Goal: Task Accomplishment & Management: Complete application form

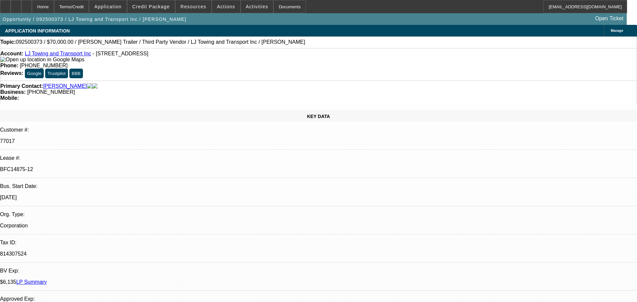
select select "0"
select select "2"
select select "0.1"
select select "4"
select select "0"
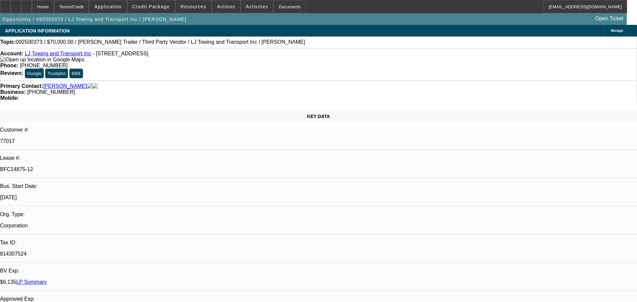
select select "2"
select select "0.1"
select select "4"
select select "0"
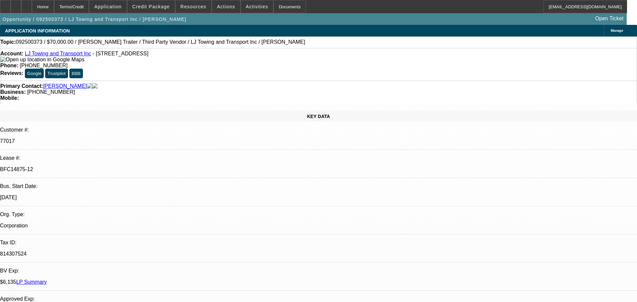
select select "3"
select select "0.1"
select select "4"
click at [152, 8] on span "Credit Package" at bounding box center [150, 6] width 37 height 5
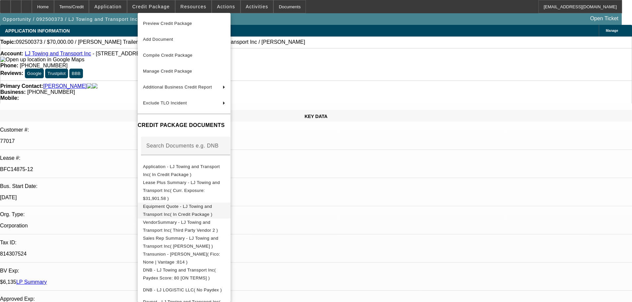
click at [180, 204] on span "Equipment Quote - LJ Towing and Transport Inc( In Credit Package )" at bounding box center [177, 210] width 69 height 13
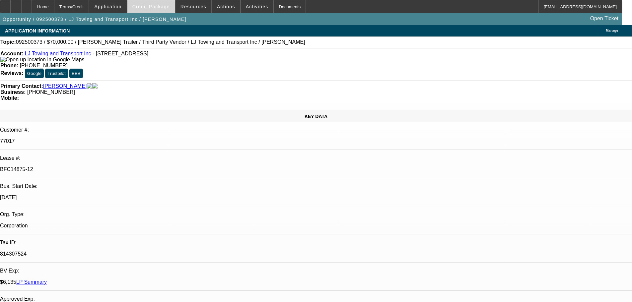
click at [165, 10] on span at bounding box center [150, 7] width 47 height 16
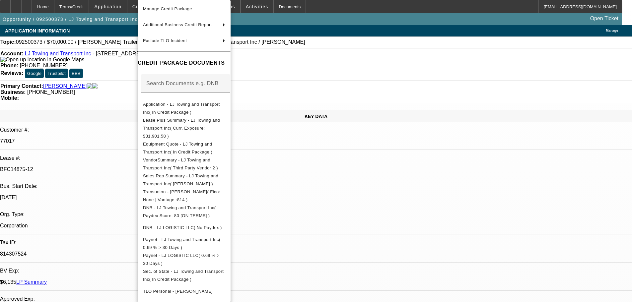
scroll to position [157, 0]
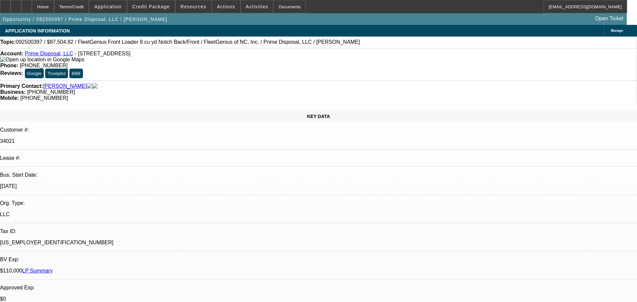
select select "0.2"
select select "0"
select select "6"
select select "0.2"
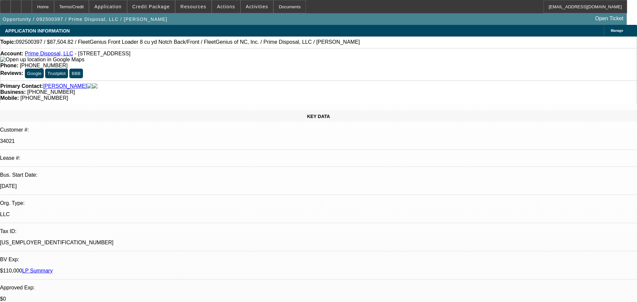
select select "0"
select select "6"
select select "0"
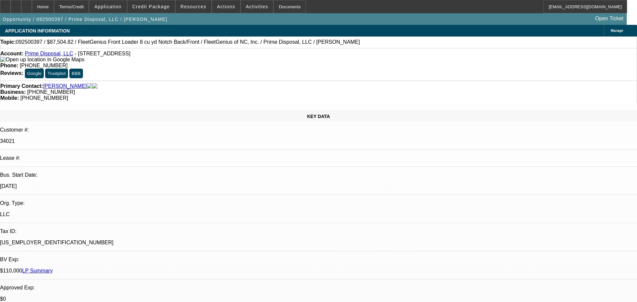
select select "0"
select select "6"
select select "0"
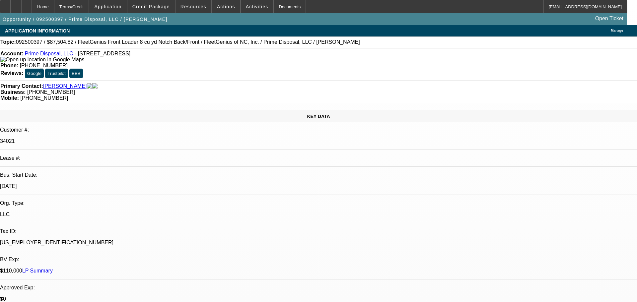
select select "6"
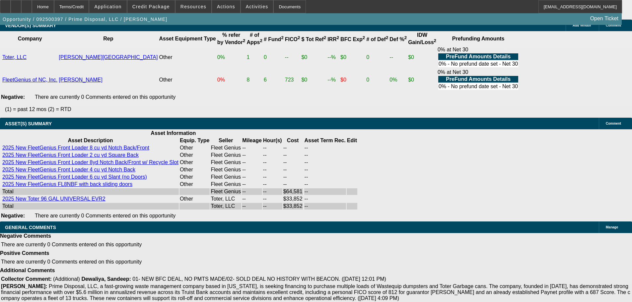
scroll to position [1436, 0]
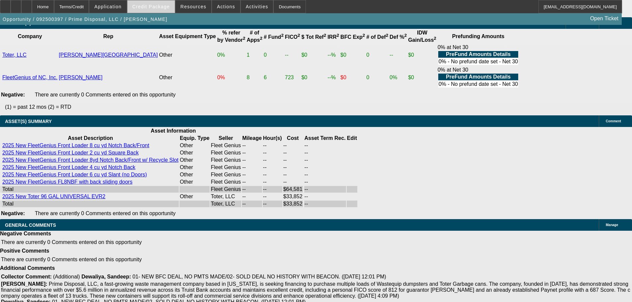
click at [155, 10] on span at bounding box center [150, 7] width 47 height 16
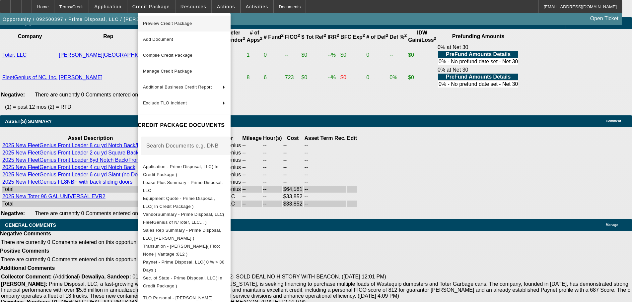
click at [164, 21] on span "Preview Credit Package" at bounding box center [167, 23] width 49 height 5
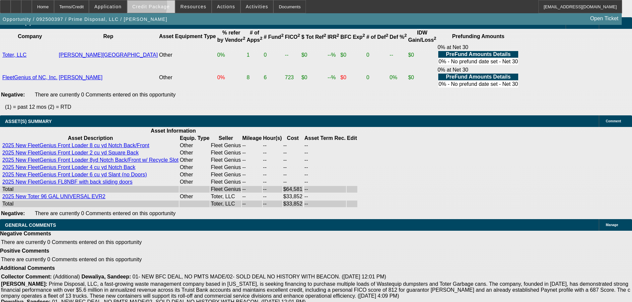
click at [150, 6] on span "Credit Package" at bounding box center [150, 6] width 37 height 5
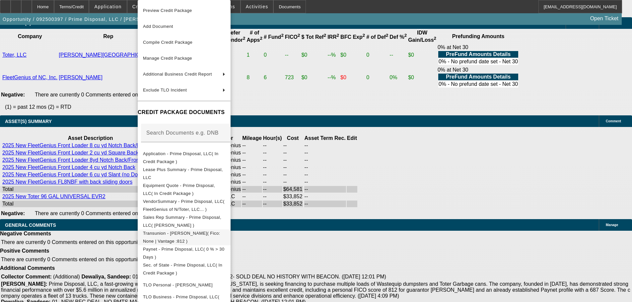
scroll to position [146, 0]
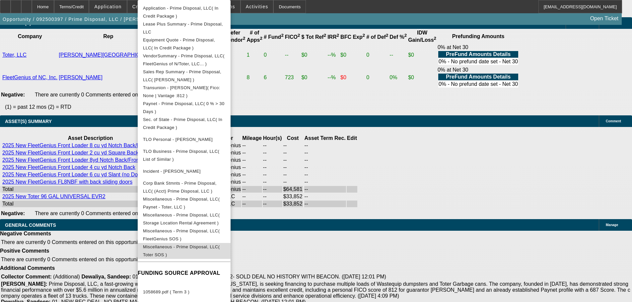
click at [220, 249] on span "Miscellaneous - Prime Disposal, LLC( Toter SOS )" at bounding box center [181, 250] width 77 height 13
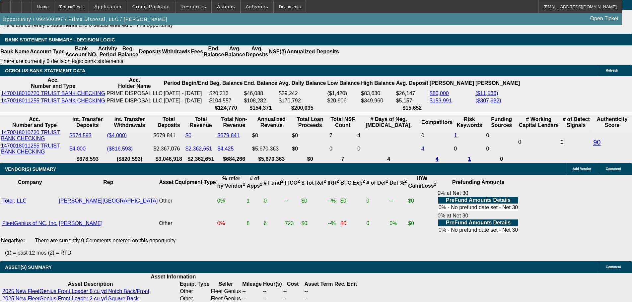
scroll to position [1204, 0]
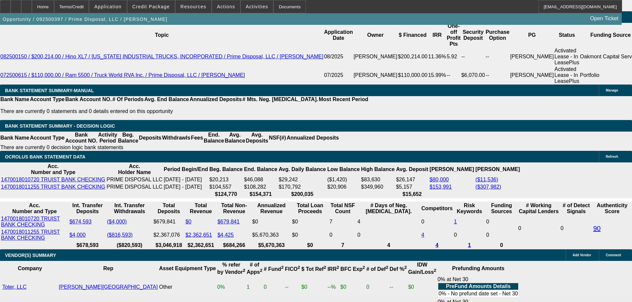
drag, startPoint x: 565, startPoint y: 288, endPoint x: 601, endPoint y: 293, distance: 36.2
copy td "https://www.toter.com/"
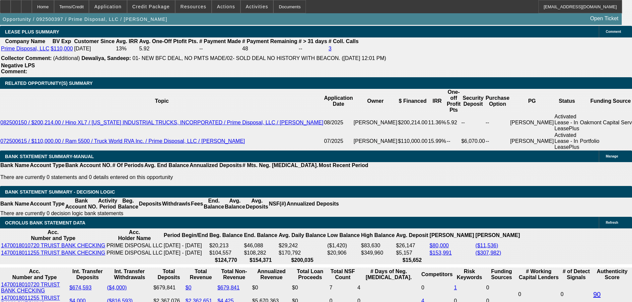
scroll to position [1137, 0]
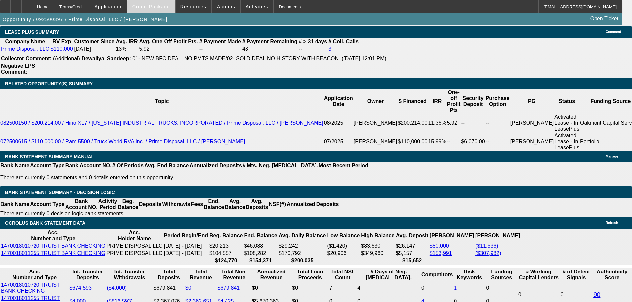
click at [167, 10] on span at bounding box center [150, 7] width 47 height 16
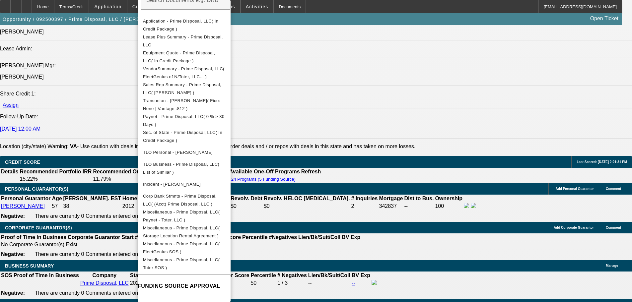
scroll to position [806, 0]
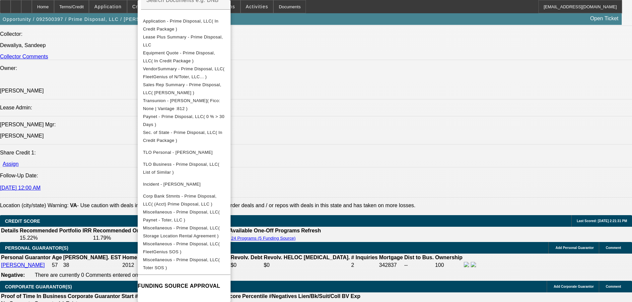
click at [97, 233] on div at bounding box center [316, 151] width 632 height 302
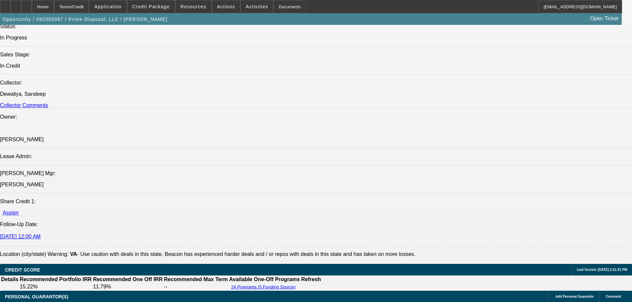
scroll to position [773, 0]
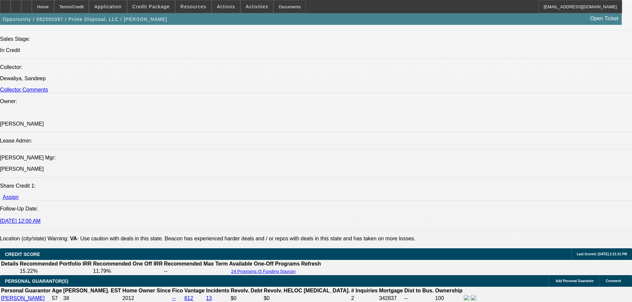
drag, startPoint x: 160, startPoint y: 235, endPoint x: 67, endPoint y: 237, distance: 92.9
copy link "2025 New Toter 96 GAL UNIVERSAL EVR2"
click at [168, 4] on span "Credit Package" at bounding box center [150, 6] width 37 height 5
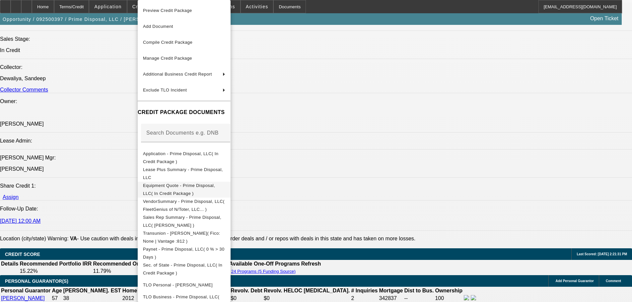
click at [194, 190] on span "Equipment Quote - Prime Disposal, LLC( In Credit Package )" at bounding box center [184, 190] width 82 height 16
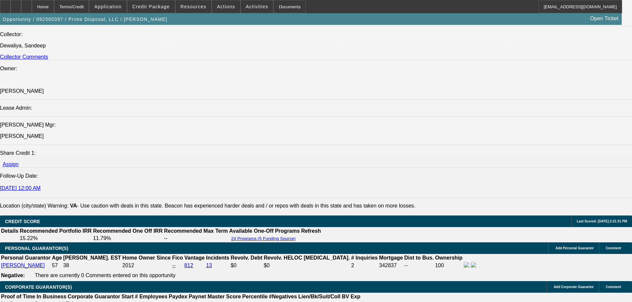
scroll to position [995, 0]
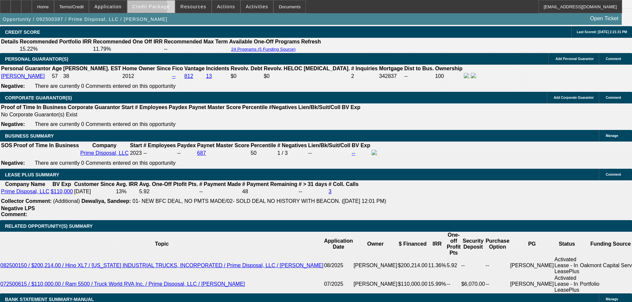
click at [154, 9] on span "Credit Package" at bounding box center [150, 6] width 37 height 5
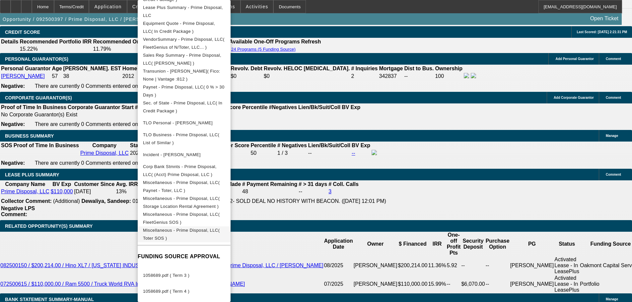
scroll to position [1028, 0]
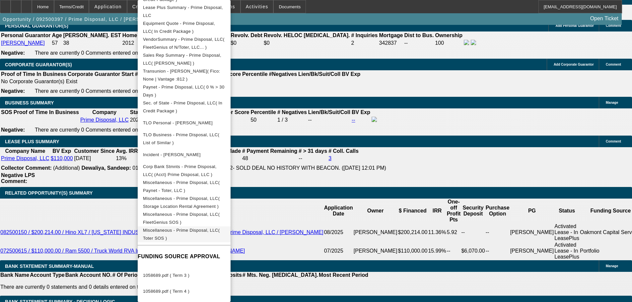
click at [200, 230] on span "Miscellaneous - Prime Disposal, LLC( Toter SOS )" at bounding box center [181, 234] width 77 height 13
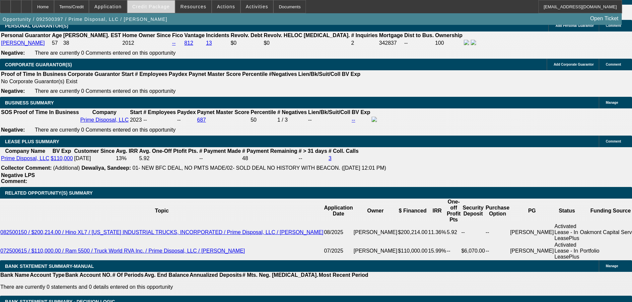
click at [164, 8] on span "Credit Package" at bounding box center [150, 6] width 37 height 5
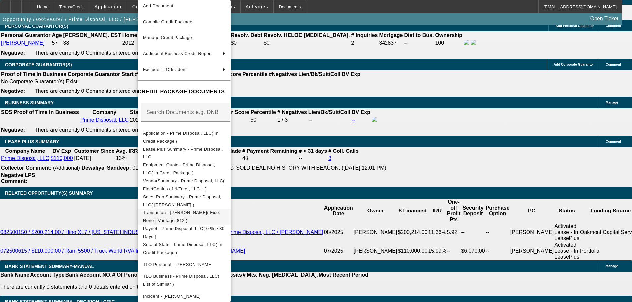
scroll to position [133, 0]
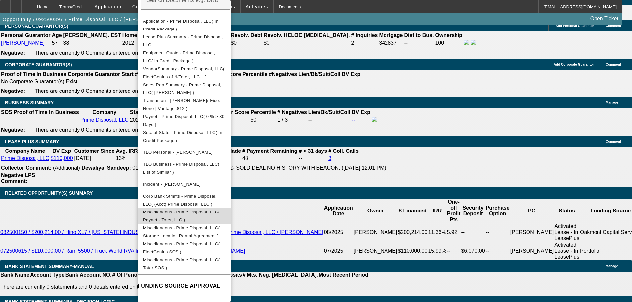
click at [216, 214] on span "Miscellaneous - Prime Disposal, LLC( Paynet - Toter, LLC )" at bounding box center [181, 216] width 77 height 13
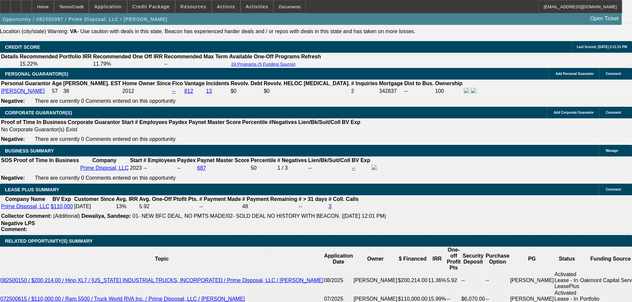
scroll to position [995, 0]
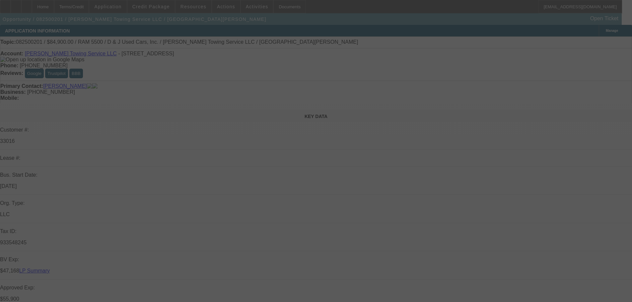
select select "0"
select select "2"
select select "0.1"
select select "4"
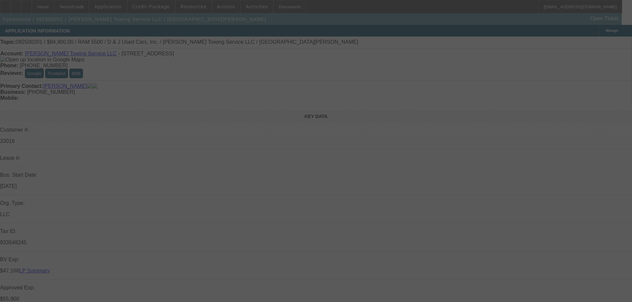
select select "0"
select select "2"
select select "0.1"
select select "4"
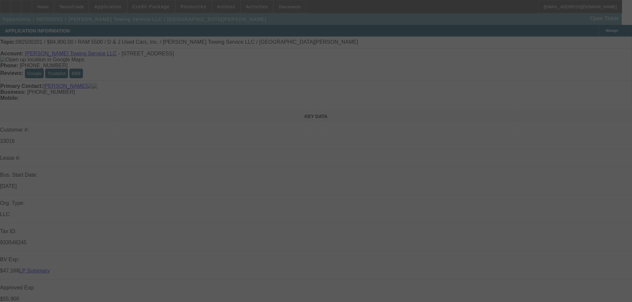
select select "0"
select select "2"
select select "0.1"
select select "4"
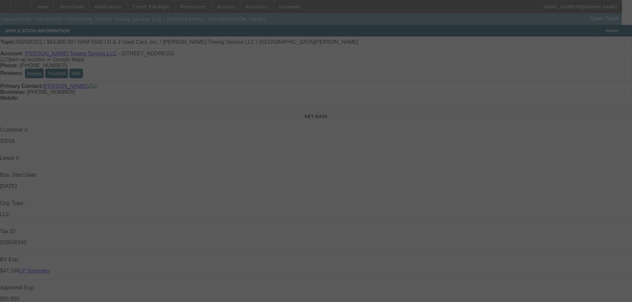
select select "0"
select select "2"
select select "0.1"
select select "4"
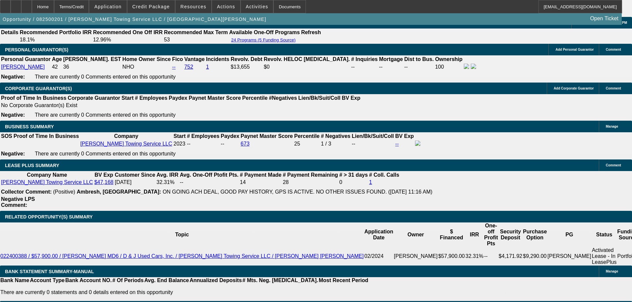
scroll to position [1046, 0]
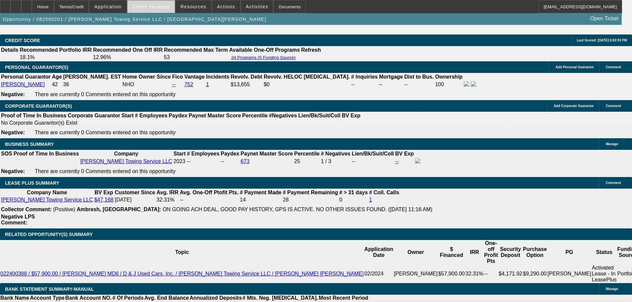
click at [144, 12] on span at bounding box center [150, 7] width 47 height 16
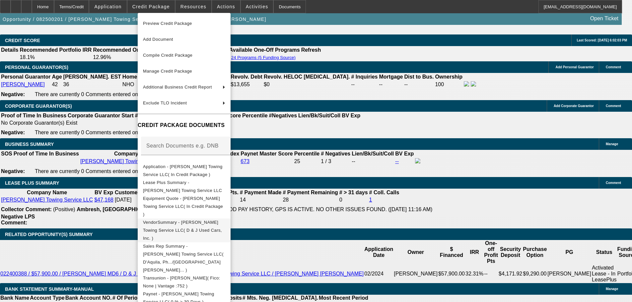
scroll to position [129, 0]
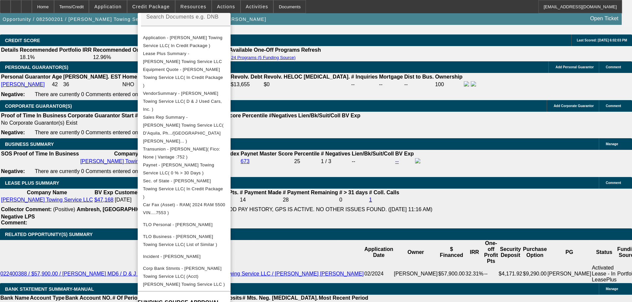
click at [53, 176] on div at bounding box center [316, 151] width 632 height 302
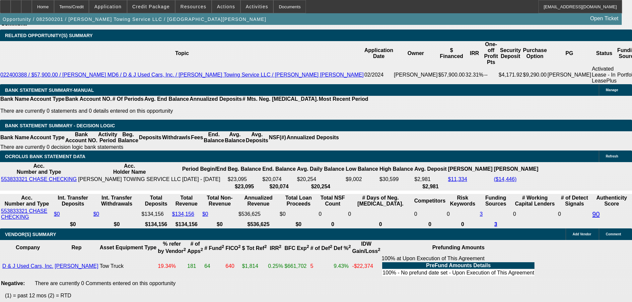
scroll to position [1377, 0]
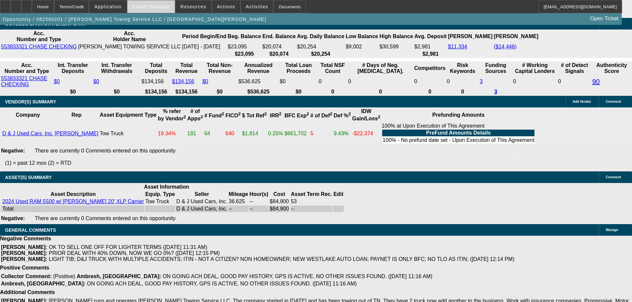
click at [164, 8] on span "Credit Package" at bounding box center [150, 6] width 37 height 5
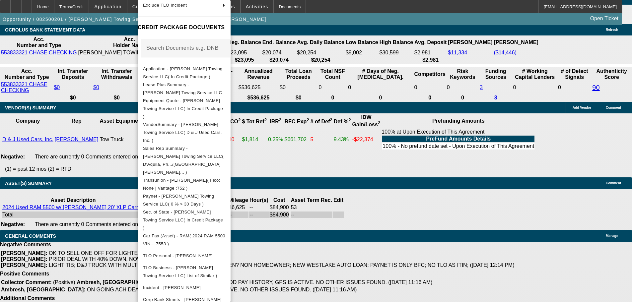
scroll to position [116, 0]
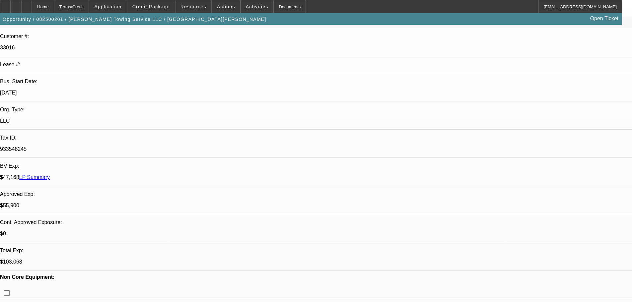
scroll to position [150, 0]
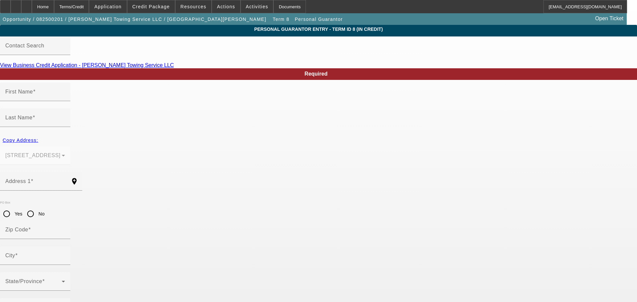
type input "Juan"
type input "Monroy"
type input "38 French St"
radio input "true"
type input "37072"
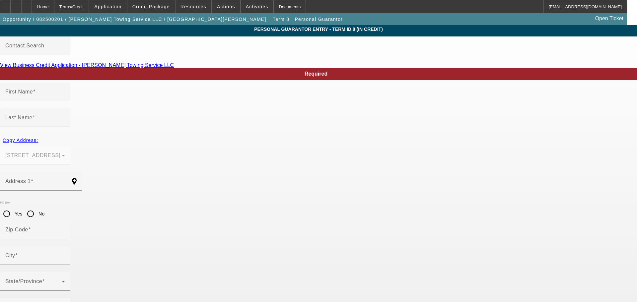
type input "Goodlettsville"
type input "(615) 856-2755"
type input "100"
type input "966-92-1784"
type input "juan123462@gmail.com"
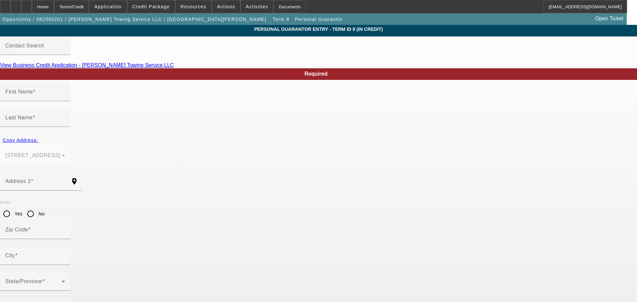
type input "Ramon"
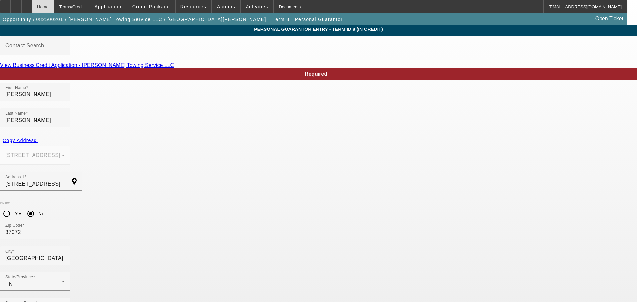
click at [54, 8] on div "Home" at bounding box center [43, 6] width 22 height 13
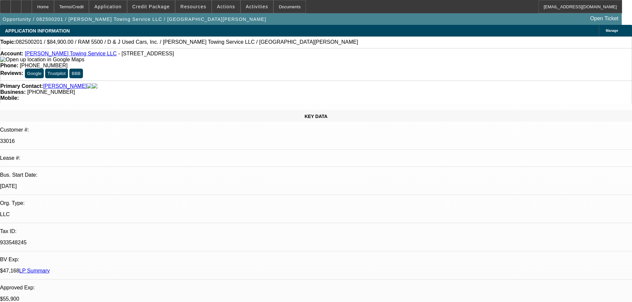
select select "0"
select select "2"
select select "0.1"
select select "4"
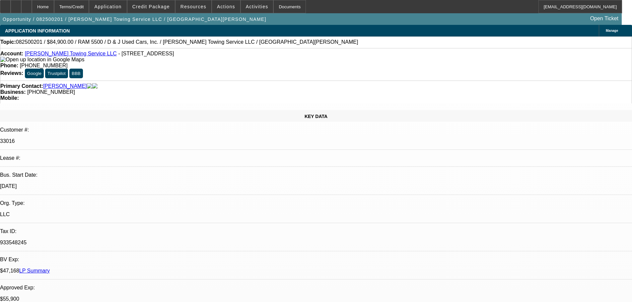
select select "0"
select select "2"
select select "0.1"
select select "4"
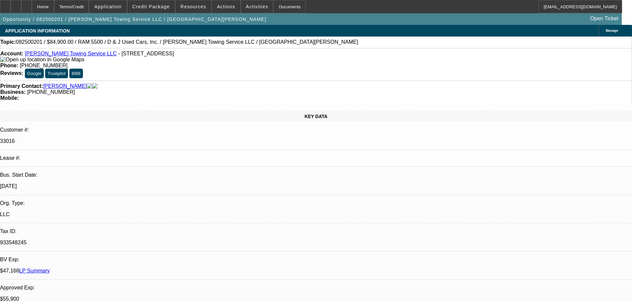
select select "0"
select select "2"
select select "0.1"
select select "4"
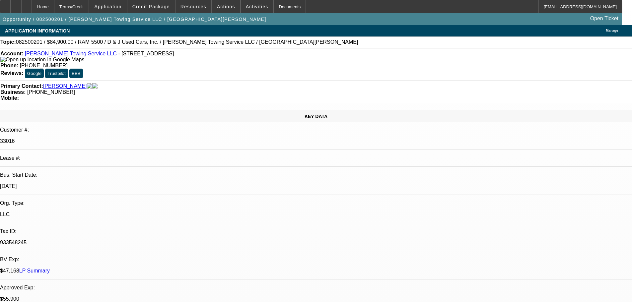
select select "0"
select select "2"
select select "0.1"
select select "4"
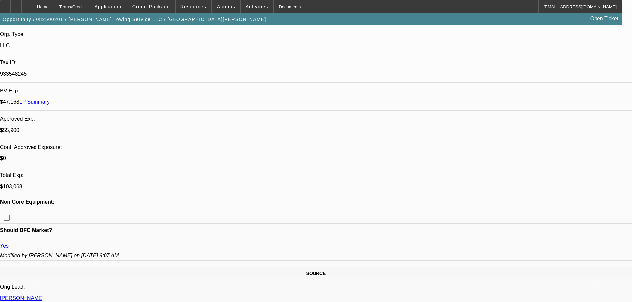
scroll to position [265, 0]
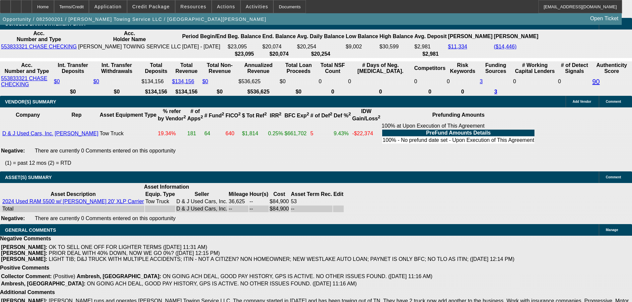
scroll to position [66, 0]
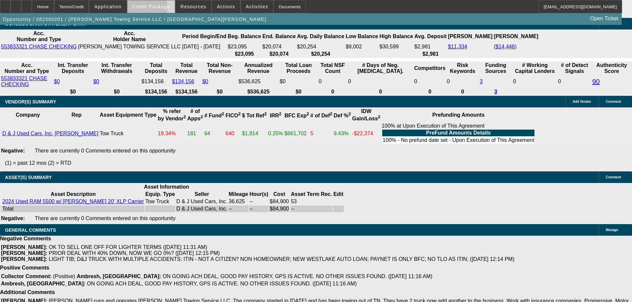
click at [150, 9] on span at bounding box center [150, 7] width 47 height 16
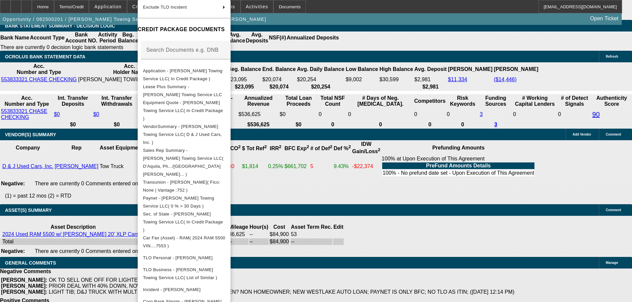
scroll to position [1344, 0]
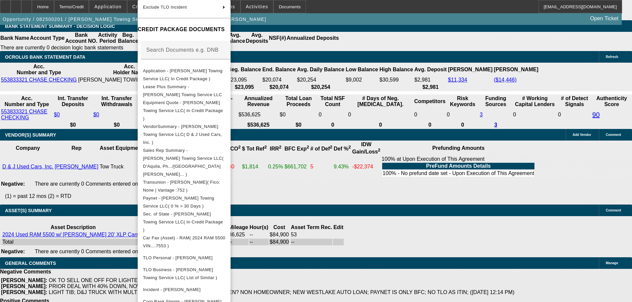
click at [458, 64] on div at bounding box center [316, 151] width 632 height 302
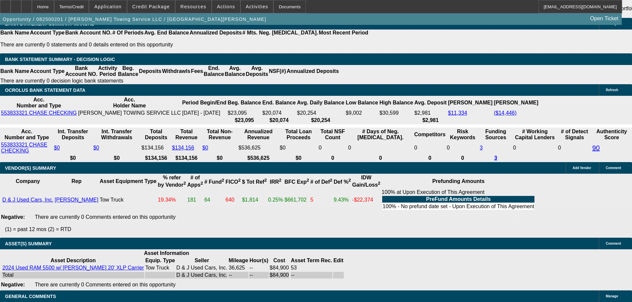
select select "6"
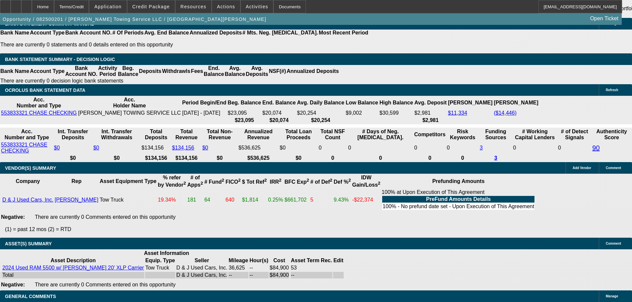
scroll to position [0, 0]
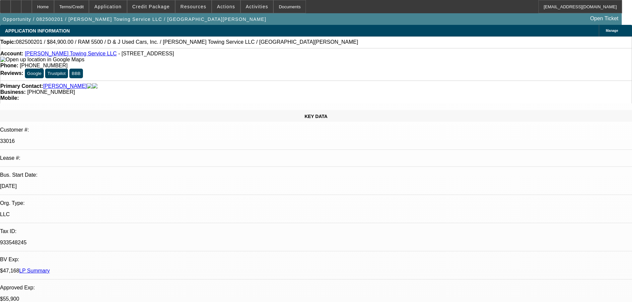
paste textarea "Can you follow for the ownership review and acceptance condition, so we can go …"
type textarea "Can you follow for the ownership review and acceptance condition, so we can go …"
checkbox input "true"
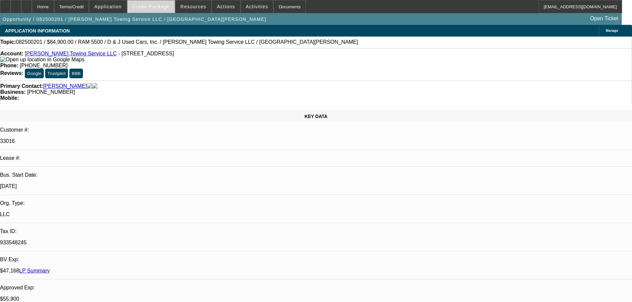
click at [153, 8] on span "Credit Package" at bounding box center [150, 6] width 37 height 5
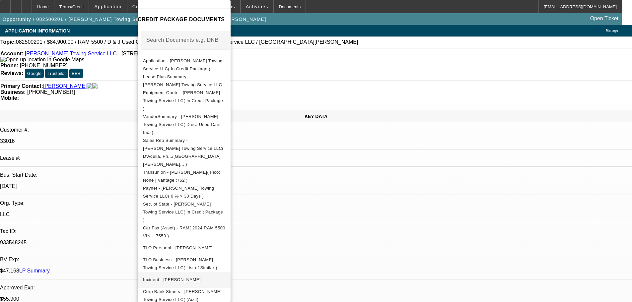
scroll to position [116, 0]
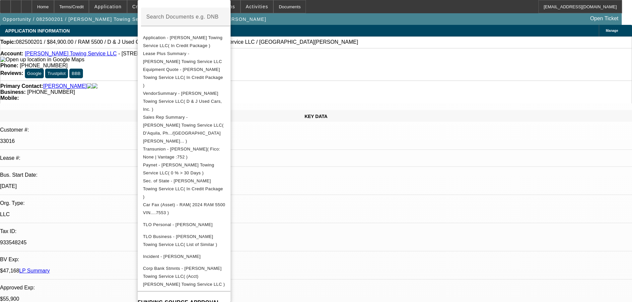
click at [603, 234] on div at bounding box center [316, 151] width 632 height 302
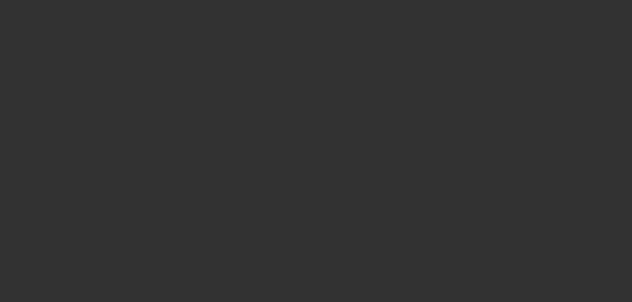
select select "0"
select select "2"
select select "0.1"
select select "4"
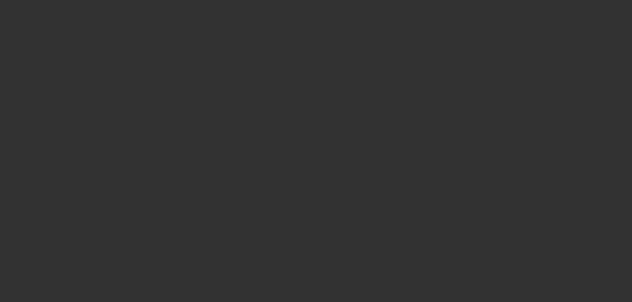
select select "0"
select select "2"
select select "0.1"
select select "4"
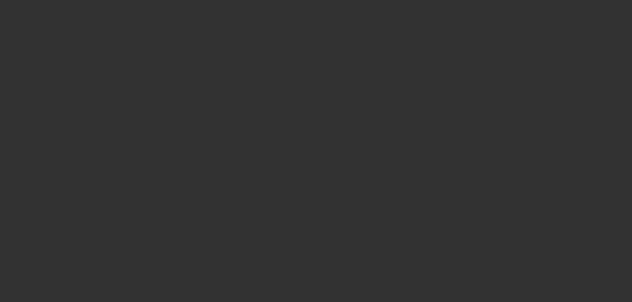
select select "0"
select select "2"
select select "0.1"
select select "4"
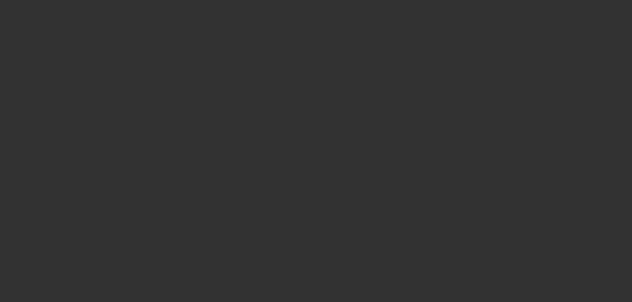
select select "0"
select select "2"
select select "0.1"
select select "4"
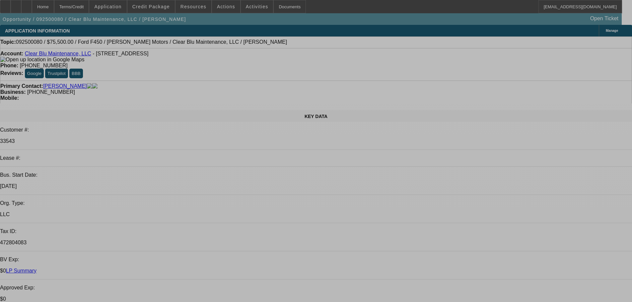
select select "0"
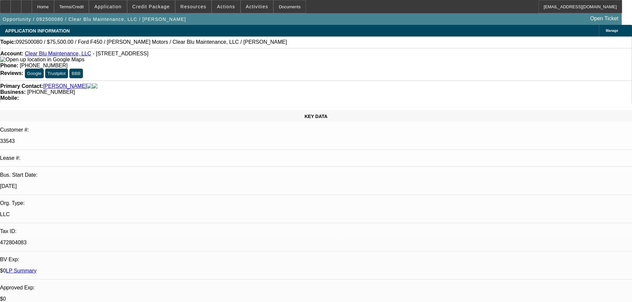
select select "0"
select select "6"
select select "0"
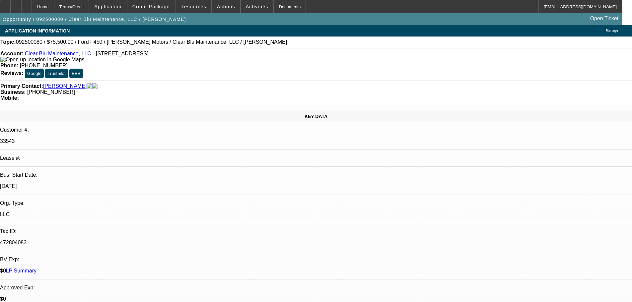
select select "0"
select select "6"
select select "0"
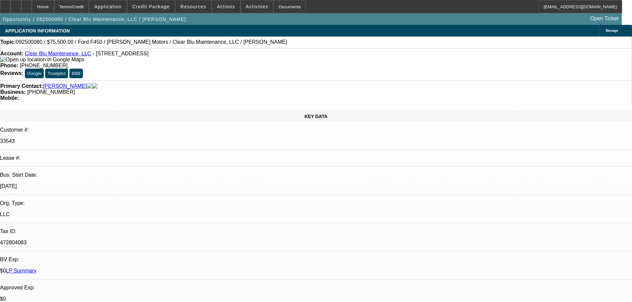
select select "6"
select select "0"
select select "6"
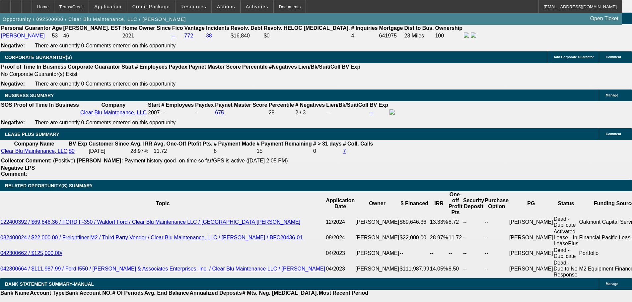
scroll to position [1028, 0]
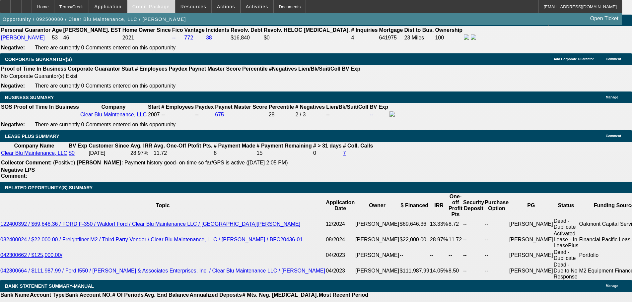
click at [164, 5] on span "Credit Package" at bounding box center [150, 6] width 37 height 5
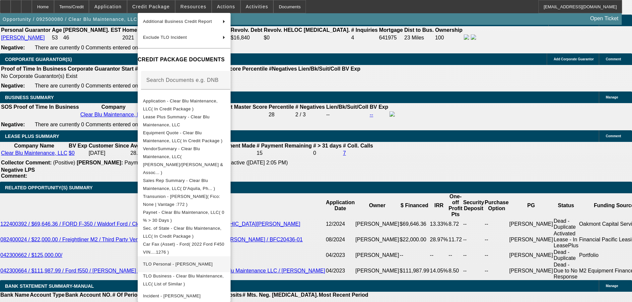
scroll to position [119, 0]
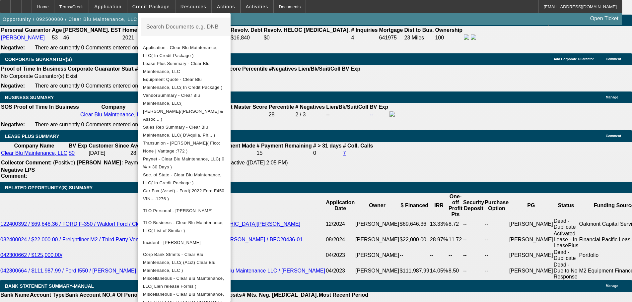
click at [62, 204] on div at bounding box center [316, 151] width 632 height 302
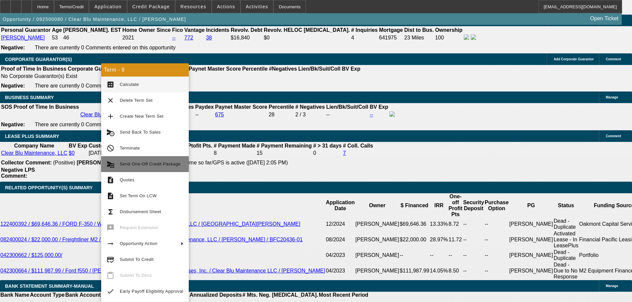
click at [145, 165] on span "Send One-Off Credit Package" at bounding box center [150, 163] width 61 height 5
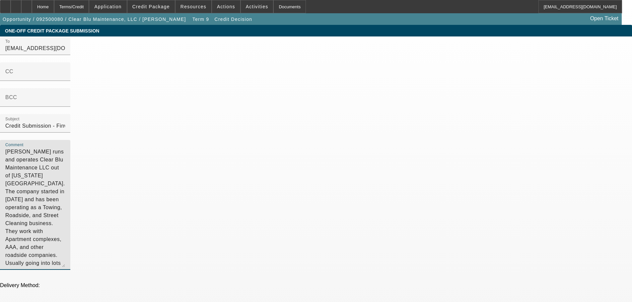
drag, startPoint x: 412, startPoint y: 85, endPoint x: 270, endPoint y: 32, distance: 152.1
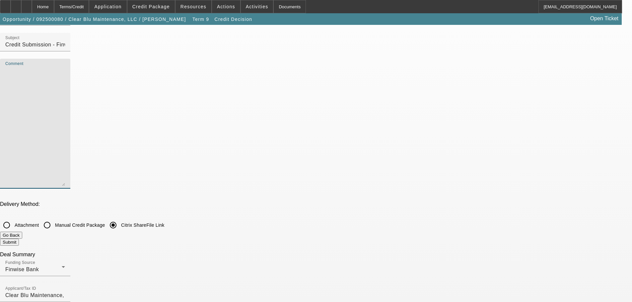
scroll to position [166, 0]
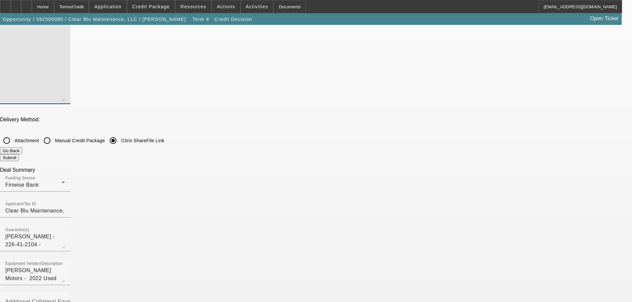
checkbox input "true"
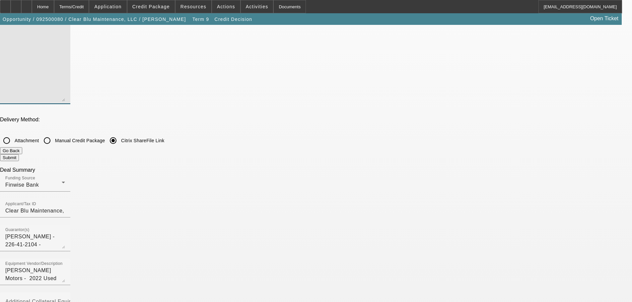
checkbox input "true"
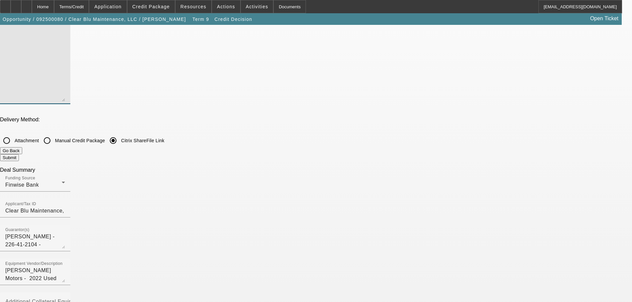
checkbox input "true"
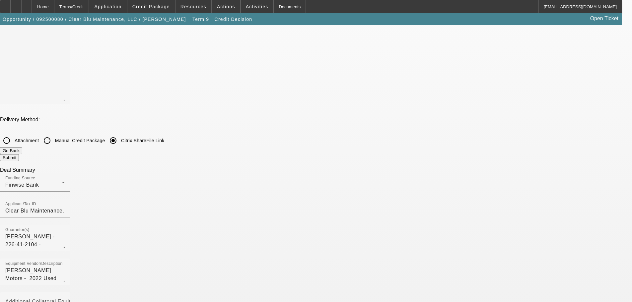
checkbox input "false"
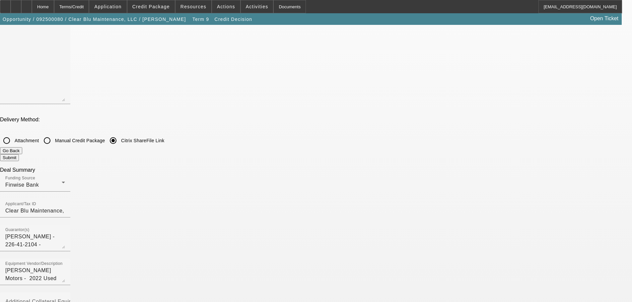
checkbox input "false"
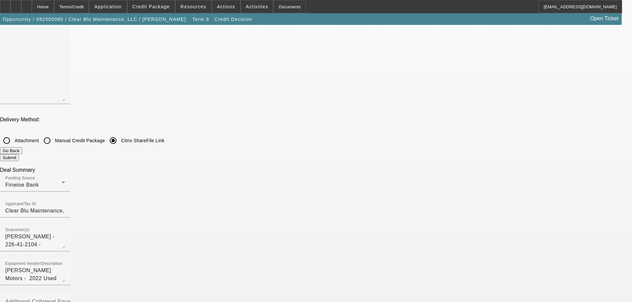
checkbox input "false"
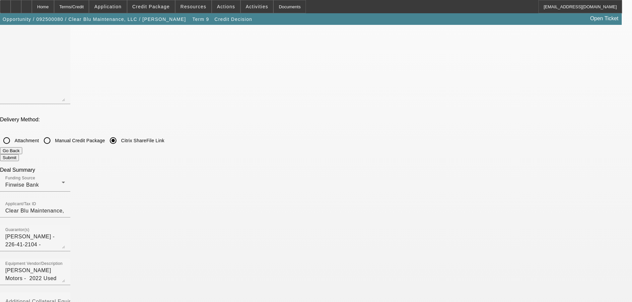
checkbox input "false"
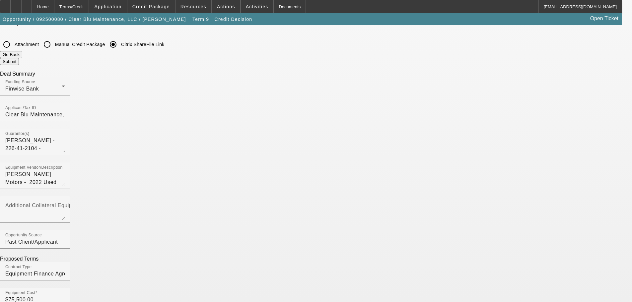
scroll to position [265, 0]
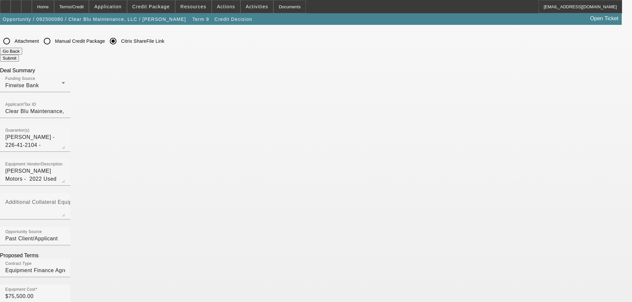
checkbox input "true"
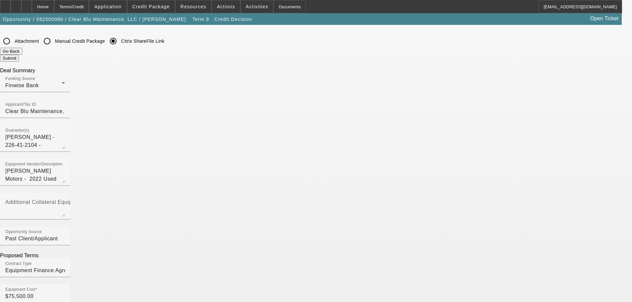
scroll to position [133, 0]
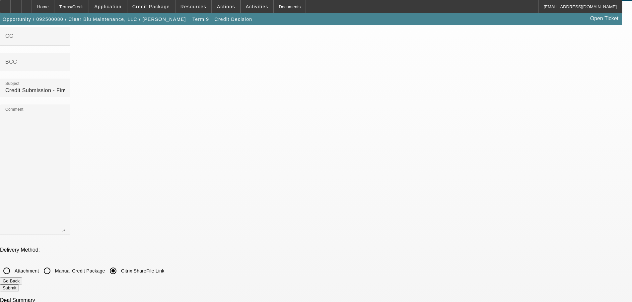
scroll to position [0, 0]
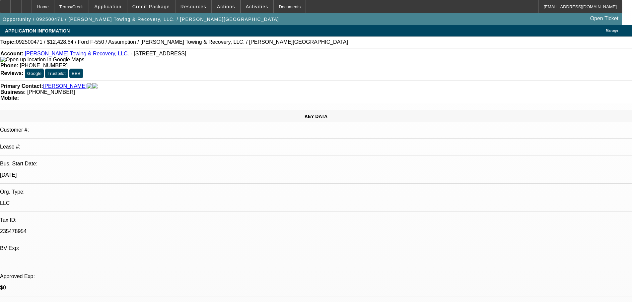
select select "0"
select select "2"
select select "0"
select select "6"
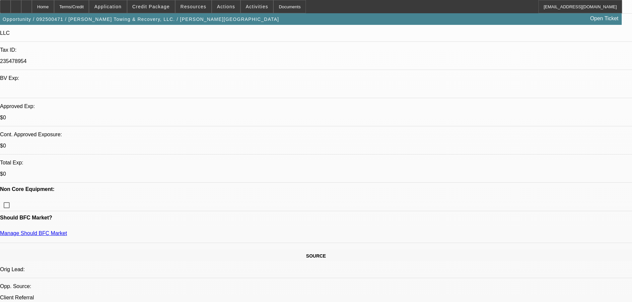
scroll to position [166, 0]
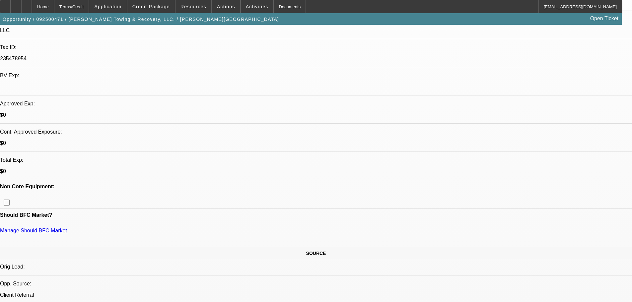
scroll to position [133, 0]
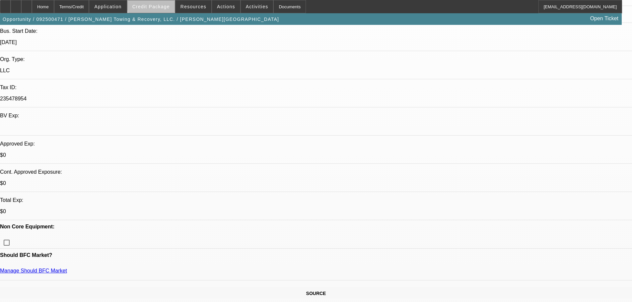
click at [163, 3] on span at bounding box center [150, 7] width 47 height 16
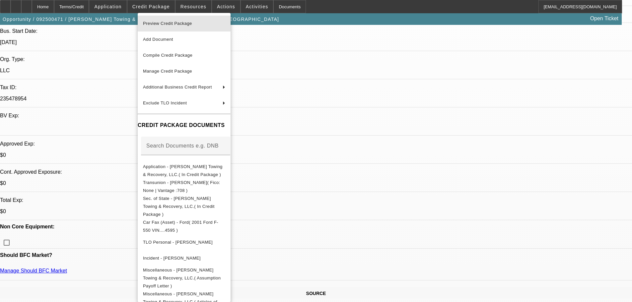
drag, startPoint x: 169, startPoint y: 21, endPoint x: 239, endPoint y: 49, distance: 75.9
click at [169, 22] on span "Preview Credit Package" at bounding box center [167, 23] width 49 height 5
